Goal: Task Accomplishment & Management: Manage account settings

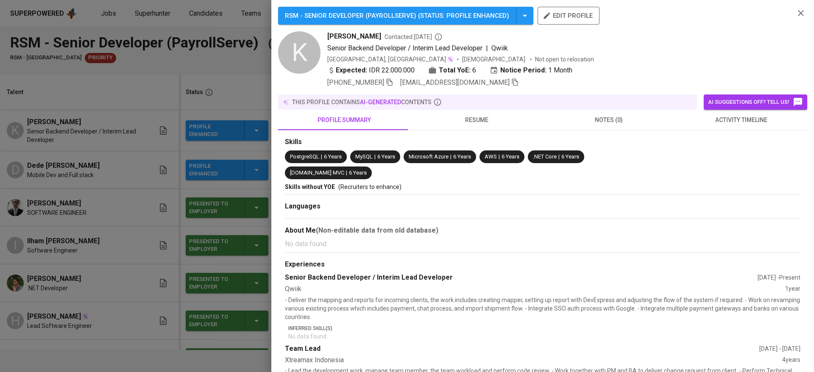
click at [211, 91] on div at bounding box center [407, 186] width 814 height 372
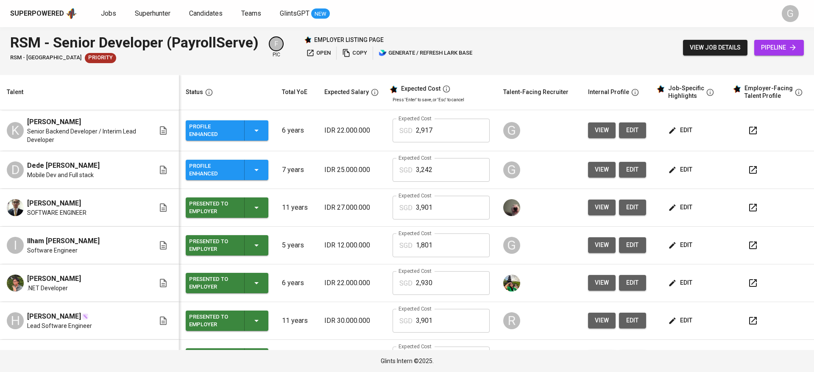
click at [672, 167] on span "edit" at bounding box center [681, 169] width 22 height 11
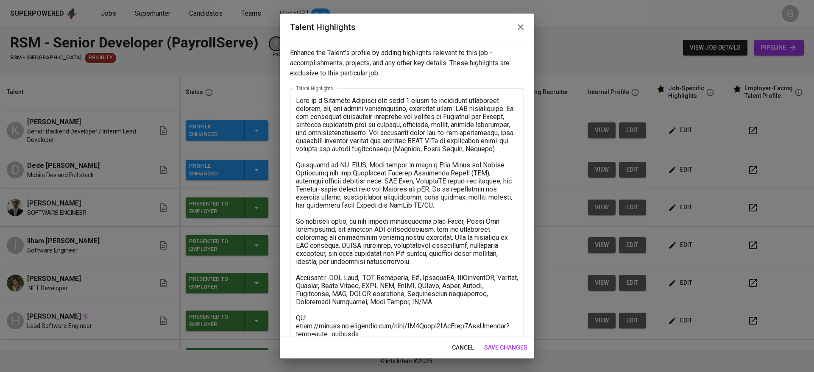
scroll to position [161, 0]
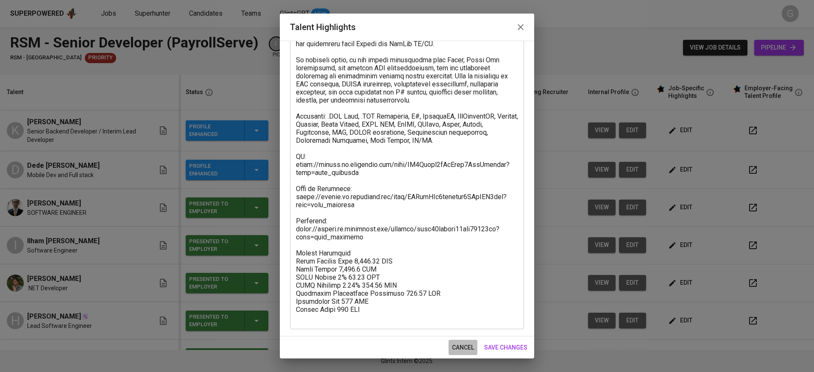
click at [461, 346] on span "cancel" at bounding box center [463, 347] width 22 height 11
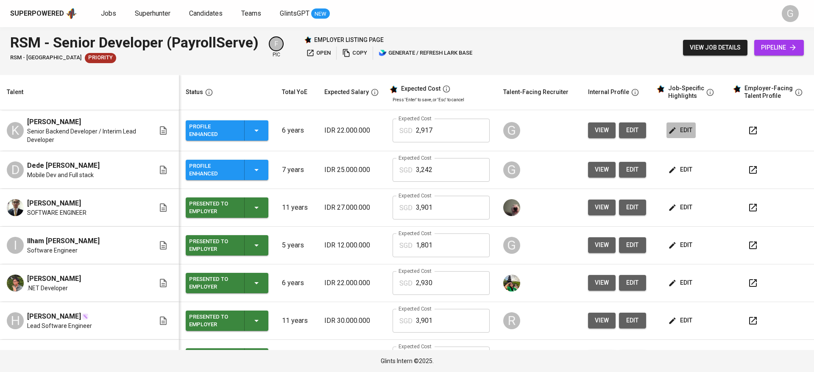
click at [670, 130] on span "edit" at bounding box center [681, 130] width 22 height 11
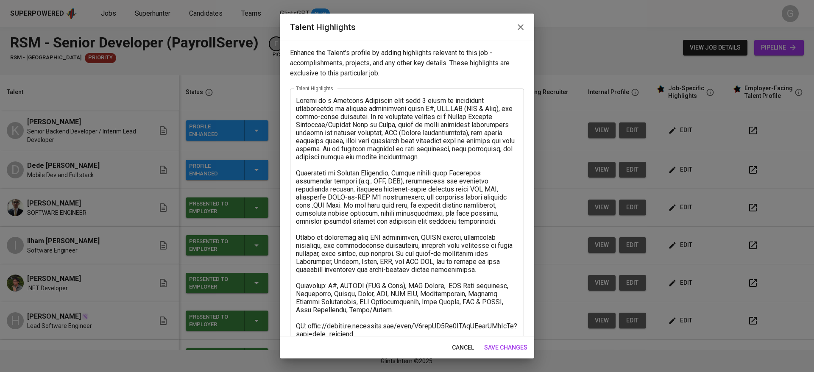
scroll to position [145, 0]
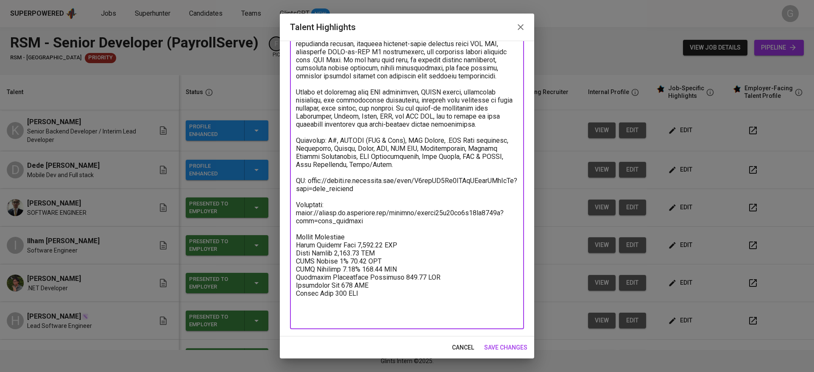
click at [388, 211] on textarea at bounding box center [407, 136] width 222 height 370
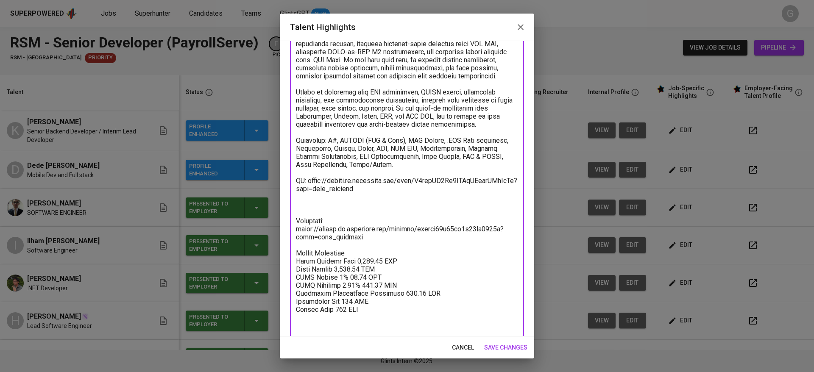
type textarea "[PERSON_NAME] is a Software Developer with over 6 years of experience specializ…"
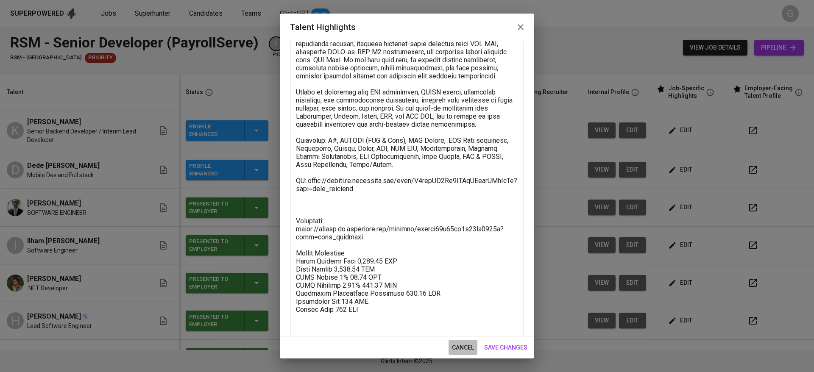
click at [461, 349] on span "cancel" at bounding box center [463, 347] width 22 height 11
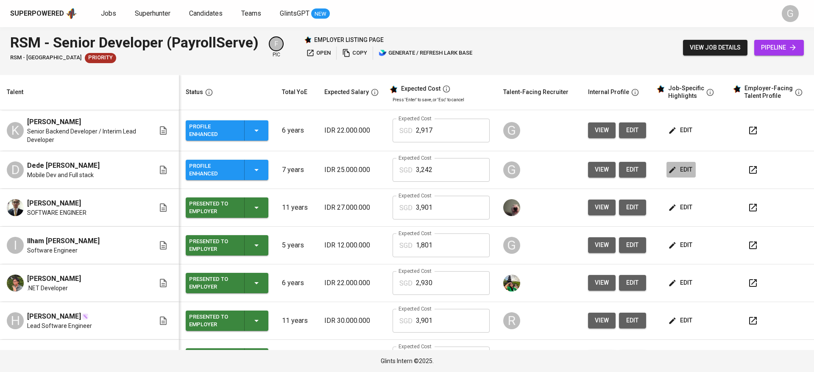
click at [677, 165] on span "edit" at bounding box center [681, 169] width 22 height 11
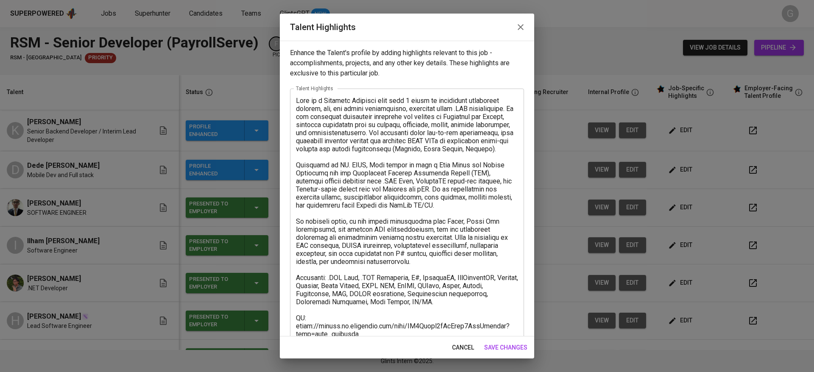
scroll to position [161, 0]
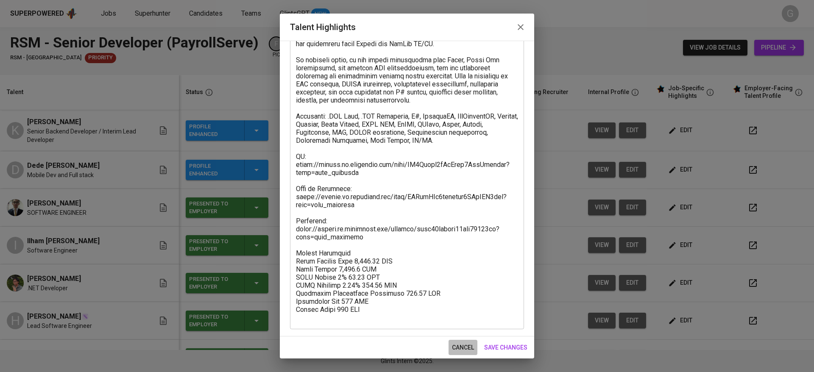
click at [455, 348] on span "cancel" at bounding box center [463, 347] width 22 height 11
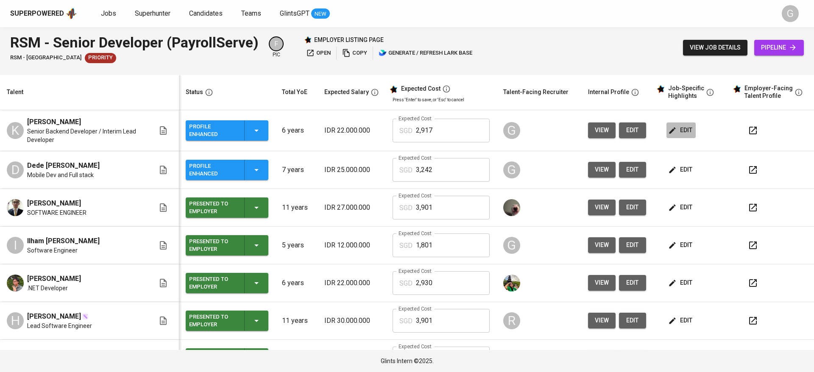
click at [668, 129] on icon "button" at bounding box center [672, 130] width 8 height 8
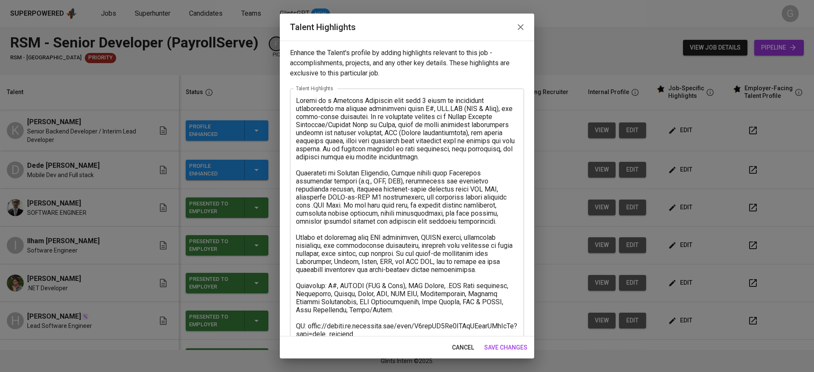
scroll to position [145, 0]
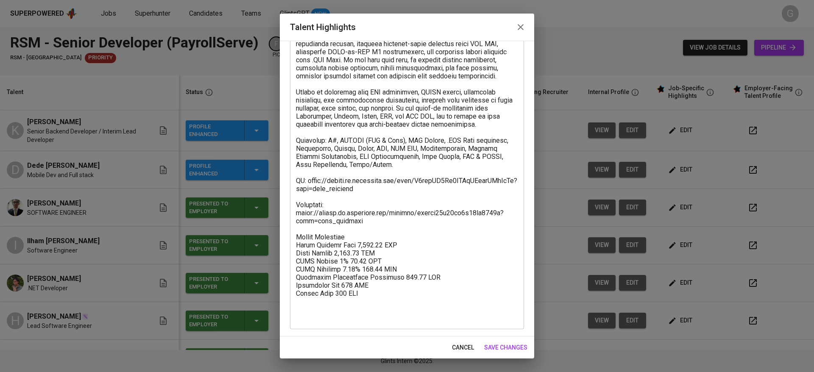
click at [394, 213] on textarea at bounding box center [407, 136] width 222 height 370
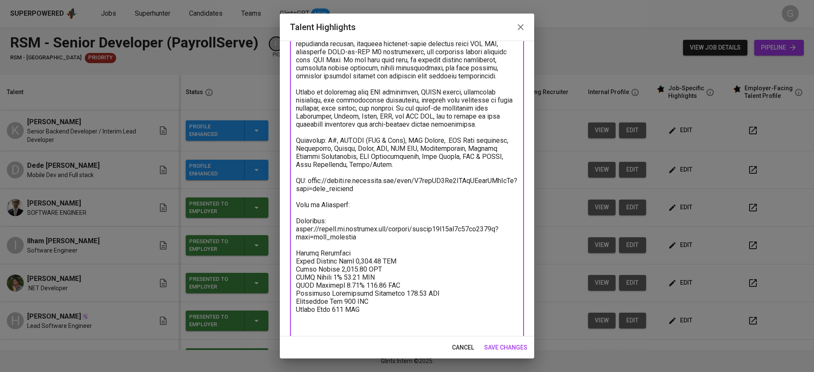
paste textarea "[URL][DOMAIN_NAME]"
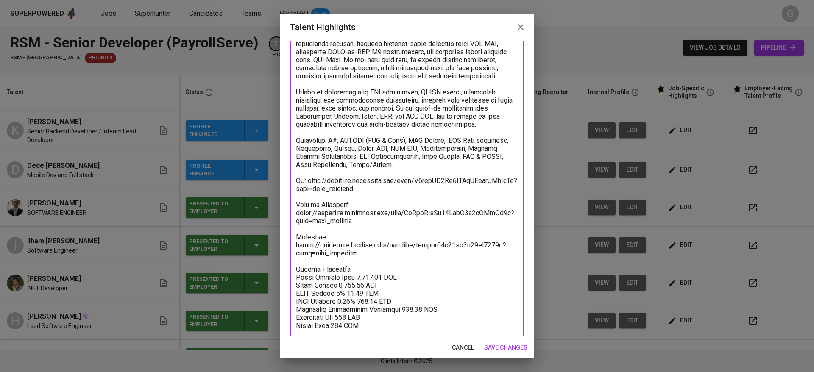
type textarea "[PERSON_NAME] is a Software Developer with over 6 years of experience specializ…"
click at [512, 346] on span "save changes" at bounding box center [505, 347] width 43 height 11
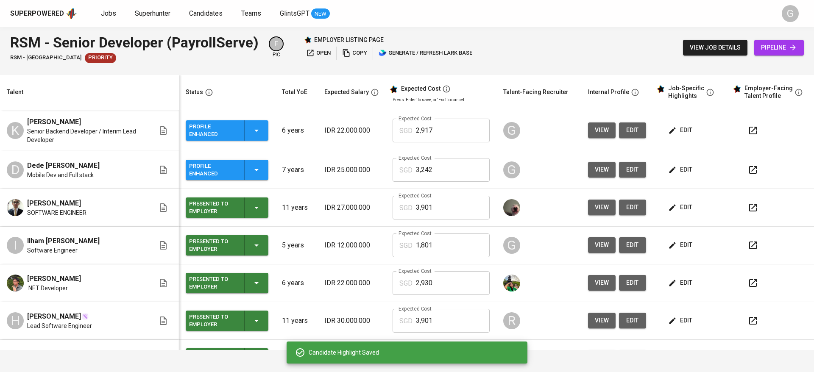
click at [748, 169] on icon "button" at bounding box center [753, 170] width 10 height 10
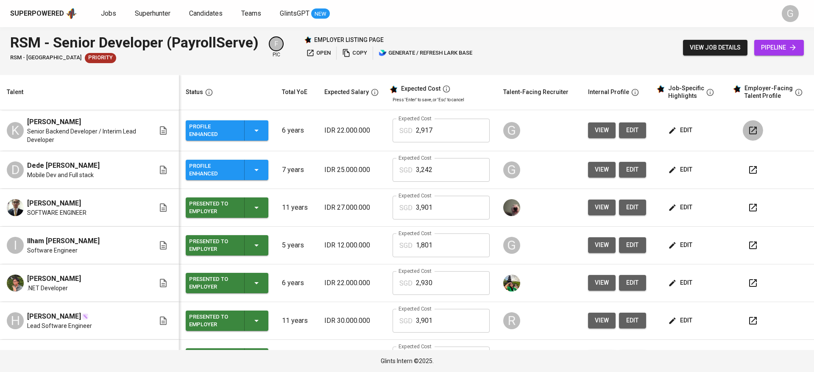
click at [742, 135] on button "button" at bounding box center [752, 130] width 20 height 20
click at [676, 128] on span "edit" at bounding box center [681, 130] width 22 height 11
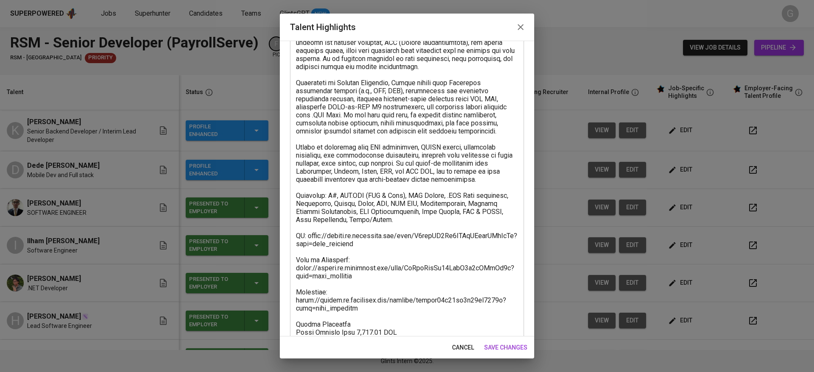
scroll to position [97, 0]
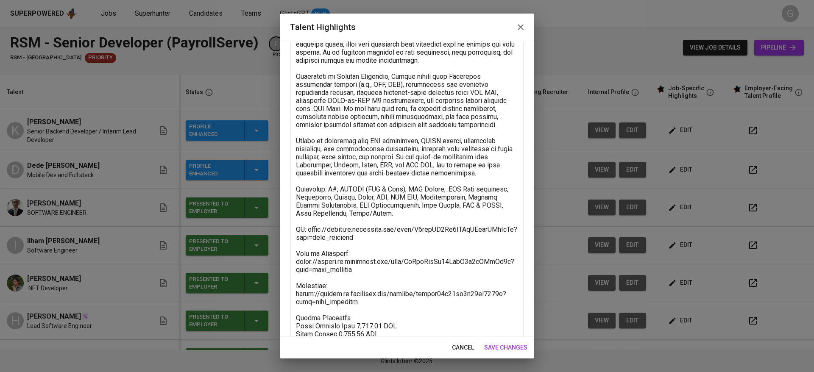
click at [339, 281] on textarea at bounding box center [407, 201] width 222 height 403
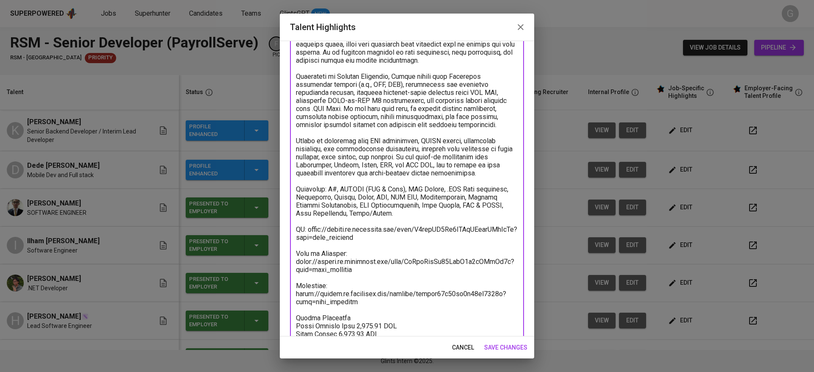
type textarea "[PERSON_NAME] is a Software Developer with over 6 years of experience specializ…"
click at [497, 347] on span "save changes" at bounding box center [505, 347] width 43 height 11
